Goal: Navigation & Orientation: Find specific page/section

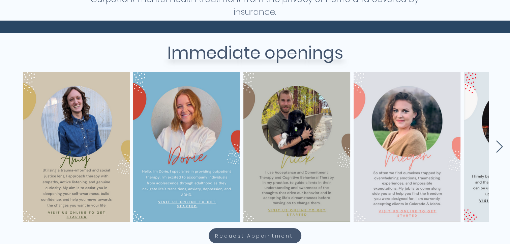
scroll to position [247, 0]
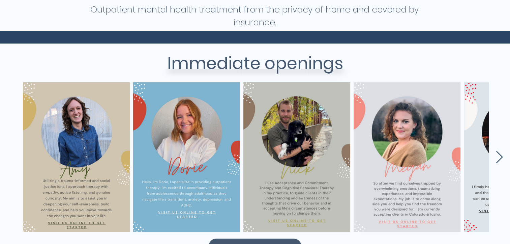
click at [501, 156] on icon "Next Item" at bounding box center [500, 157] width 8 height 13
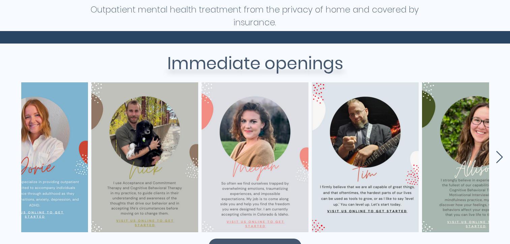
scroll to position [0, 152]
click at [501, 156] on icon "Next Item" at bounding box center [500, 157] width 8 height 13
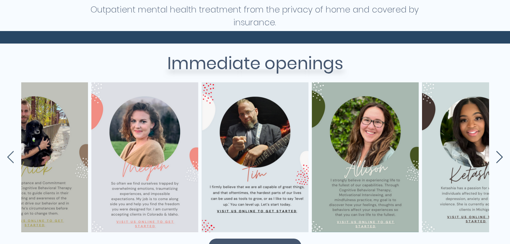
scroll to position [0, 262]
click at [501, 156] on icon "Next Item" at bounding box center [500, 157] width 8 height 13
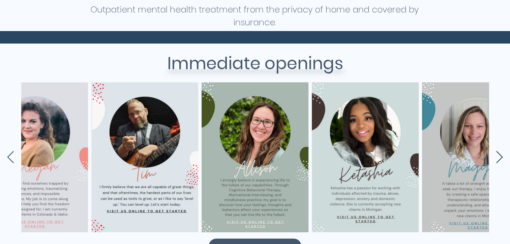
scroll to position [0, 372]
click at [501, 156] on icon "Next Item" at bounding box center [500, 157] width 8 height 13
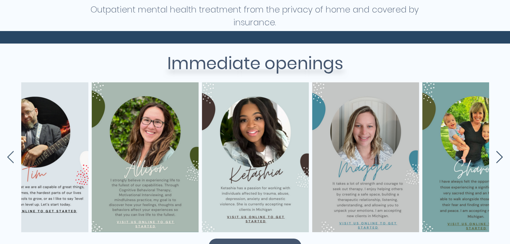
scroll to position [0, 483]
click at [501, 156] on icon "Next Item" at bounding box center [500, 157] width 8 height 13
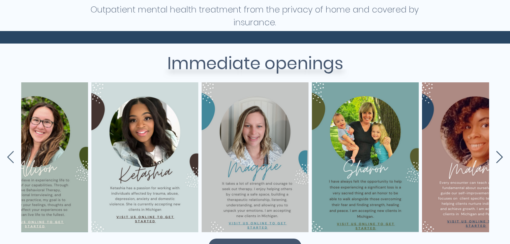
scroll to position [0, 593]
click at [501, 156] on icon "Next Item" at bounding box center [500, 157] width 8 height 13
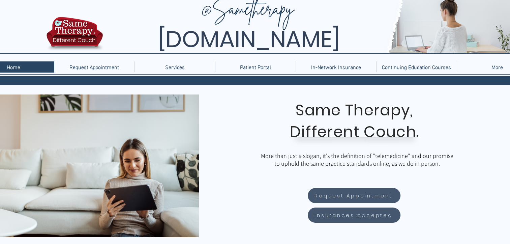
scroll to position [0, 0]
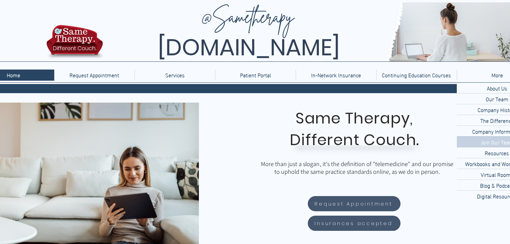
click at [494, 142] on p "Join Our Team" at bounding box center [497, 142] width 39 height 10
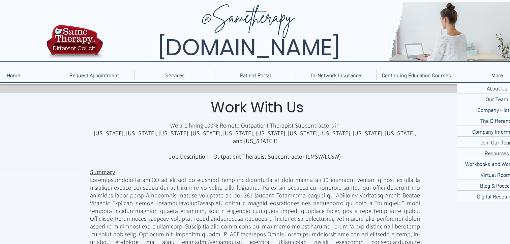
click at [402, 119] on div "main content" at bounding box center [271, 192] width 396 height 169
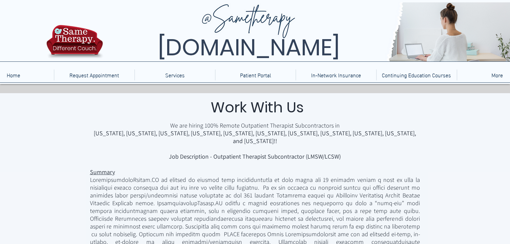
click at [402, 119] on div "main content" at bounding box center [271, 192] width 396 height 169
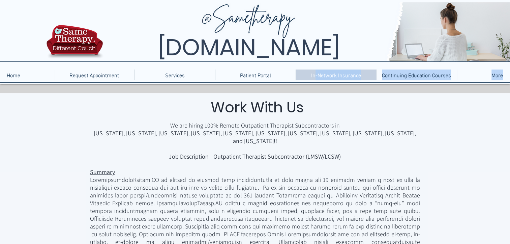
drag, startPoint x: 402, startPoint y: 119, endPoint x: 312, endPoint y: 79, distance: 98.5
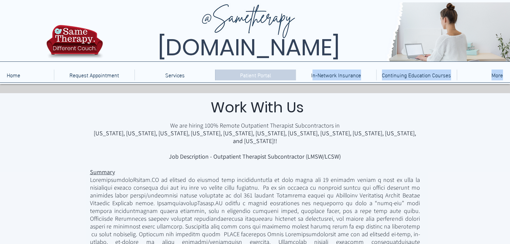
drag, startPoint x: 312, startPoint y: 79, endPoint x: 258, endPoint y: 77, distance: 54.3
click at [258, 77] on p "Patient Portal" at bounding box center [256, 74] width 38 height 11
